Goal: Transaction & Acquisition: Purchase product/service

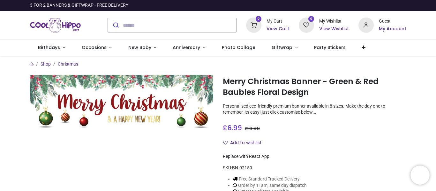
click at [155, 93] on img at bounding box center [121, 102] width 183 height 55
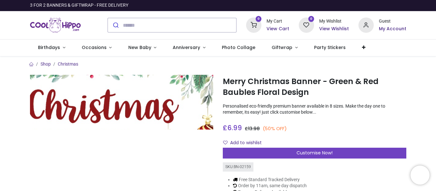
click at [157, 101] on img at bounding box center [121, 102] width 183 height 55
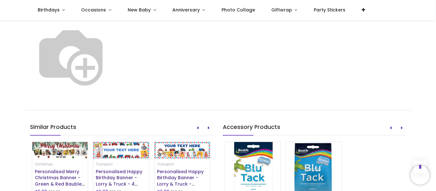
scroll to position [380, 0]
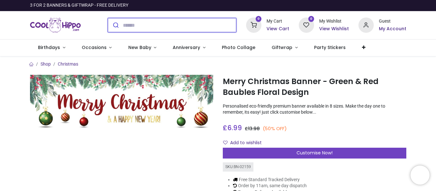
click at [193, 26] on input "search" at bounding box center [179, 25] width 113 height 14
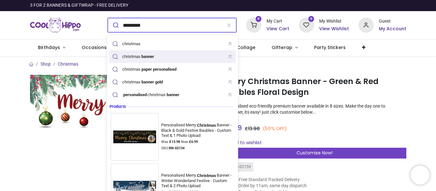
click at [145, 56] on mark "banner" at bounding box center [147, 56] width 14 height 6
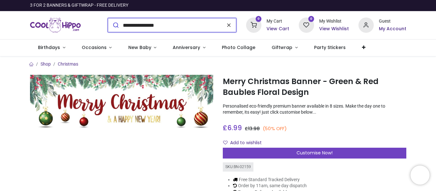
type input "**********"
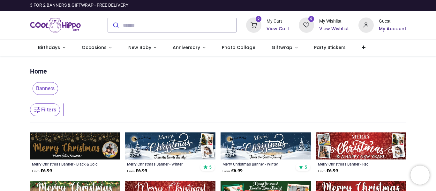
drag, startPoint x: 434, startPoint y: 32, endPoint x: 435, endPoint y: 39, distance: 7.0
click at [435, 39] on div "Login • Register Birthdays Milestone Birthday 1531 products 225" at bounding box center [218, 95] width 436 height 191
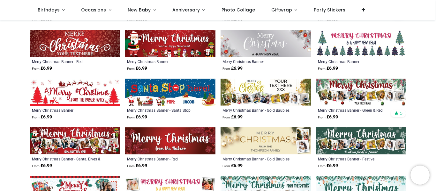
scroll to position [232, 0]
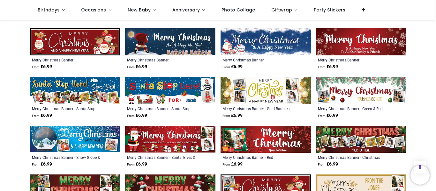
scroll to position [526, 0]
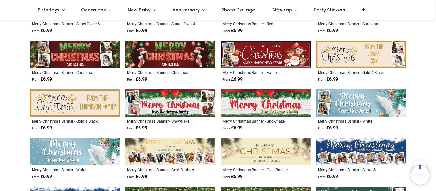
scroll to position [594, 0]
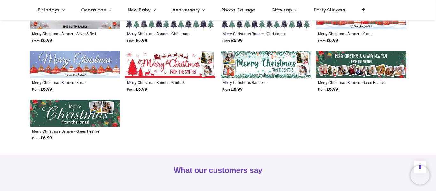
scroll to position [889, 0]
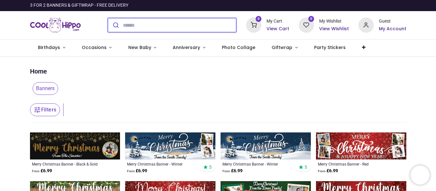
click at [199, 27] on input "search" at bounding box center [179, 25] width 113 height 14
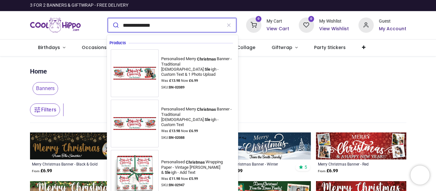
click at [108, 18] on button "submit" at bounding box center [115, 25] width 15 height 14
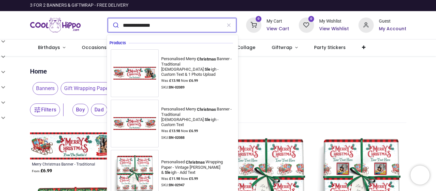
click at [193, 24] on input "**********" at bounding box center [172, 25] width 99 height 14
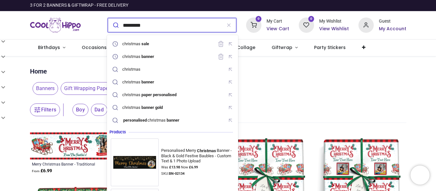
type input "*********"
click at [108, 18] on button "submit" at bounding box center [115, 25] width 15 height 14
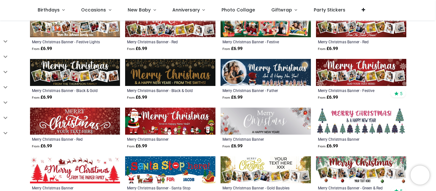
scroll to position [230, 0]
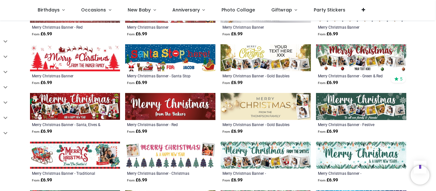
scroll to position [340, 0]
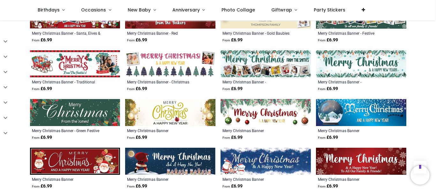
scroll to position [356, 0]
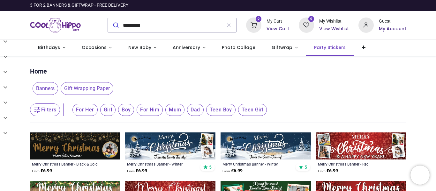
click at [326, 44] on span "Party Stickers" at bounding box center [330, 47] width 32 height 6
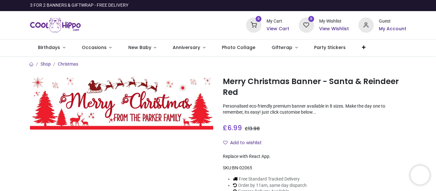
click at [141, 95] on img at bounding box center [121, 102] width 183 height 55
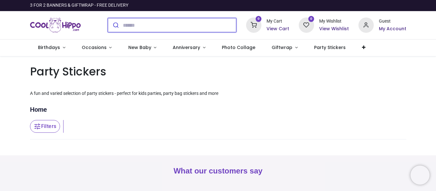
click at [190, 25] on input "search" at bounding box center [179, 25] width 113 height 14
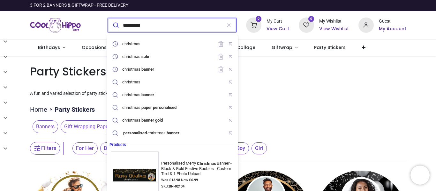
type input "*********"
click at [108, 18] on button "submit" at bounding box center [115, 25] width 15 height 14
